Goal: Transaction & Acquisition: Purchase product/service

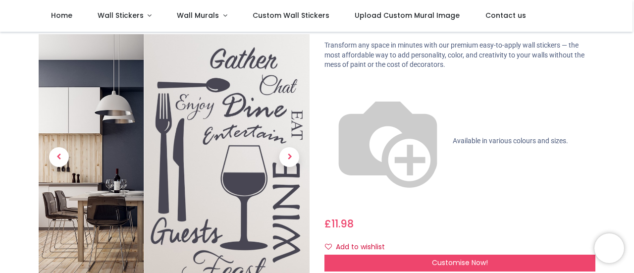
scroll to position [44, 0]
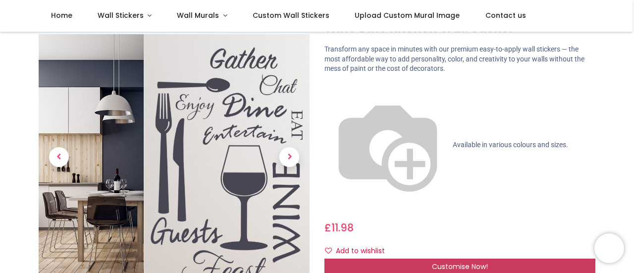
click at [448, 262] on span "Customise Now!" at bounding box center [460, 267] width 56 height 10
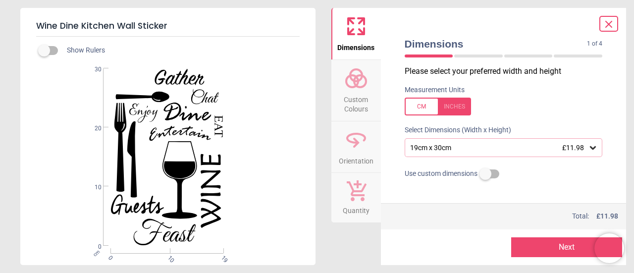
click at [588, 150] on icon at bounding box center [593, 148] width 10 height 10
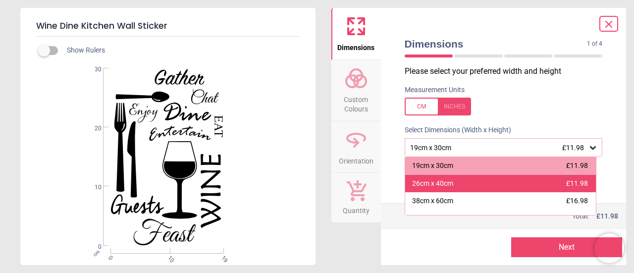
click at [443, 186] on div "26cm x 40cm" at bounding box center [432, 184] width 41 height 10
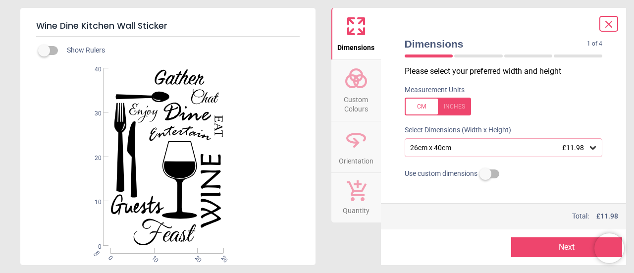
click at [588, 148] on icon at bounding box center [593, 148] width 10 height 10
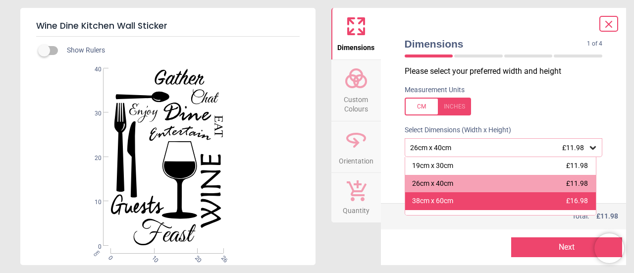
click at [441, 202] on div "38cm x 60cm" at bounding box center [432, 201] width 41 height 10
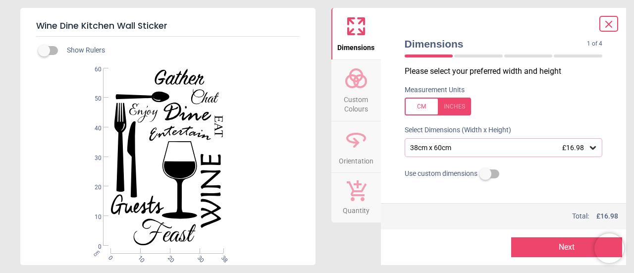
click at [590, 148] on icon at bounding box center [593, 147] width 6 height 3
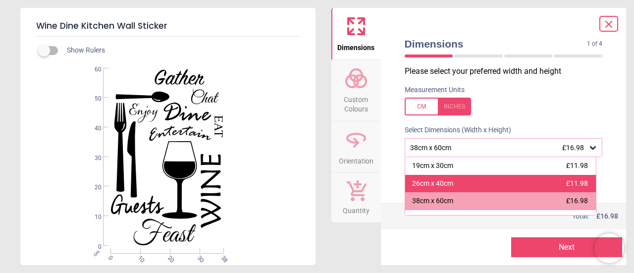
click at [444, 184] on div "26cm x 40cm" at bounding box center [432, 184] width 41 height 10
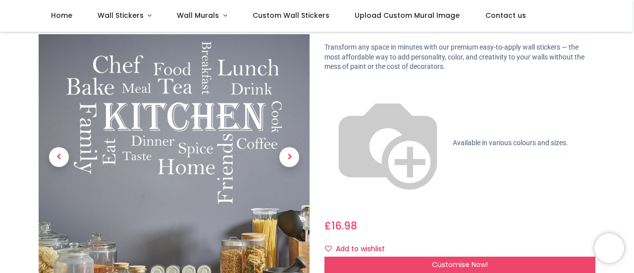
scroll to position [48, 0]
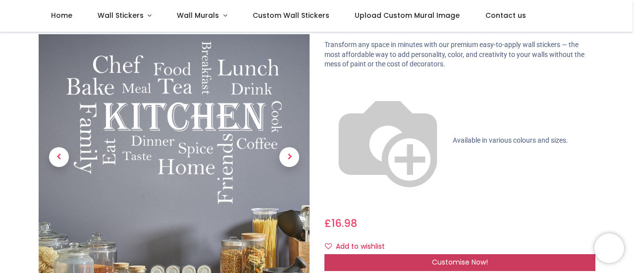
click at [460, 257] on span "Customise Now!" at bounding box center [460, 262] width 56 height 10
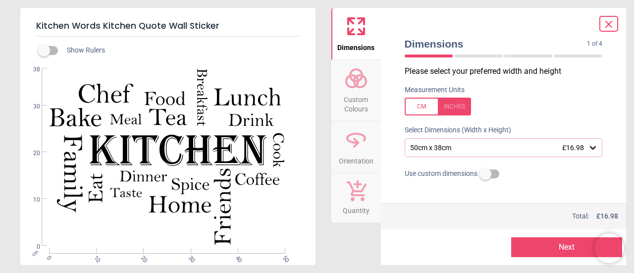
click at [588, 149] on icon at bounding box center [593, 148] width 10 height 10
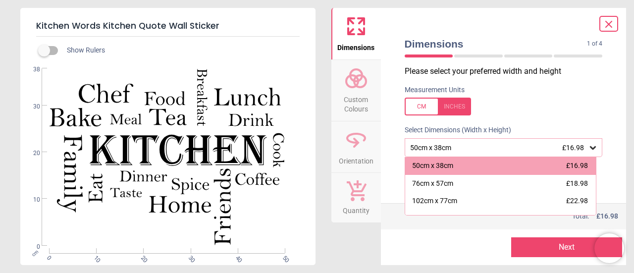
scroll to position [4, 0]
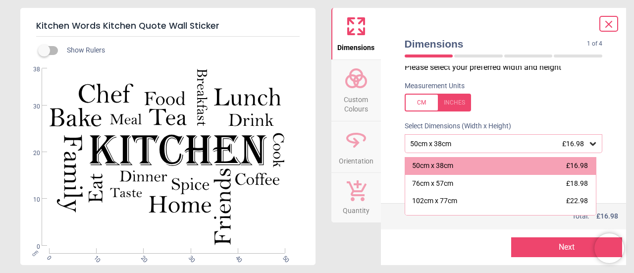
click at [351, 147] on icon at bounding box center [356, 140] width 24 height 24
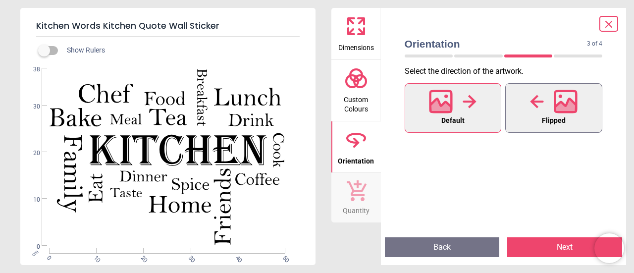
click at [553, 109] on div at bounding box center [554, 102] width 48 height 26
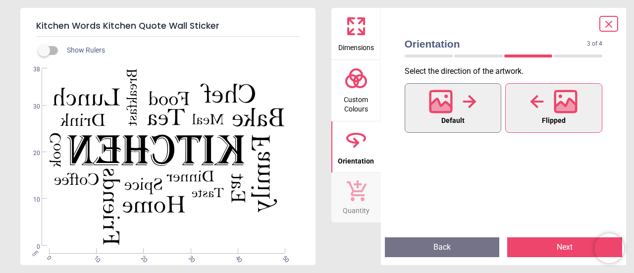
click at [459, 110] on div at bounding box center [453, 102] width 48 height 26
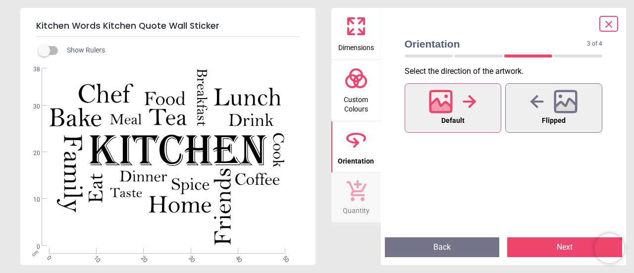
click at [343, 94] on span "Custom Colours" at bounding box center [357, 102] width 48 height 24
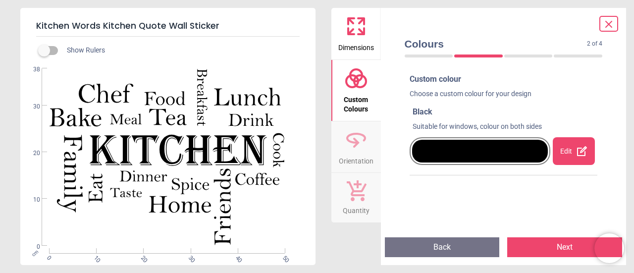
click at [351, 21] on icon at bounding box center [351, 21] width 6 height 6
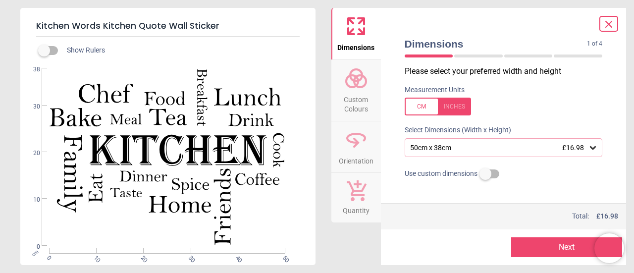
click at [610, 25] on icon at bounding box center [609, 24] width 12 height 12
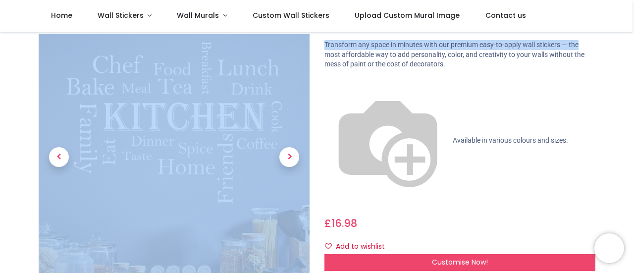
drag, startPoint x: 630, startPoint y: 26, endPoint x: 630, endPoint y: 44, distance: 17.3
click at [630, 44] on div "Login • Register Home Wall Stickers" at bounding box center [317, 136] width 634 height 273
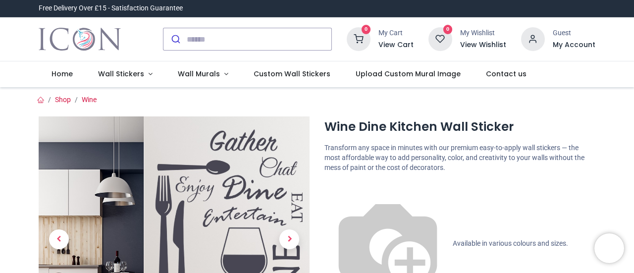
scroll to position [167, 0]
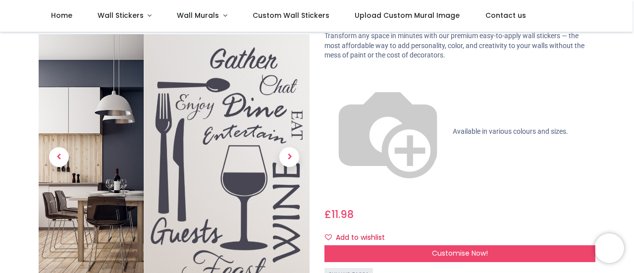
scroll to position [50, 0]
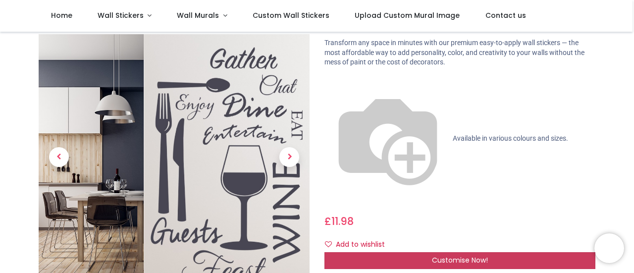
click at [461, 255] on span "Customise Now!" at bounding box center [460, 260] width 56 height 10
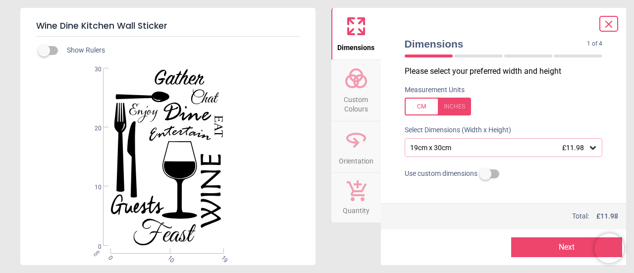
click at [588, 148] on icon at bounding box center [593, 148] width 10 height 10
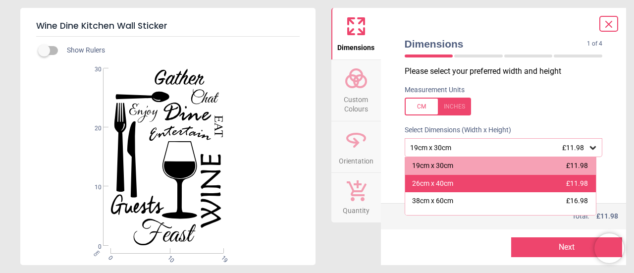
click at [453, 184] on div "26cm x 40cm £11.98" at bounding box center [500, 184] width 191 height 18
